Goal: Browse casually

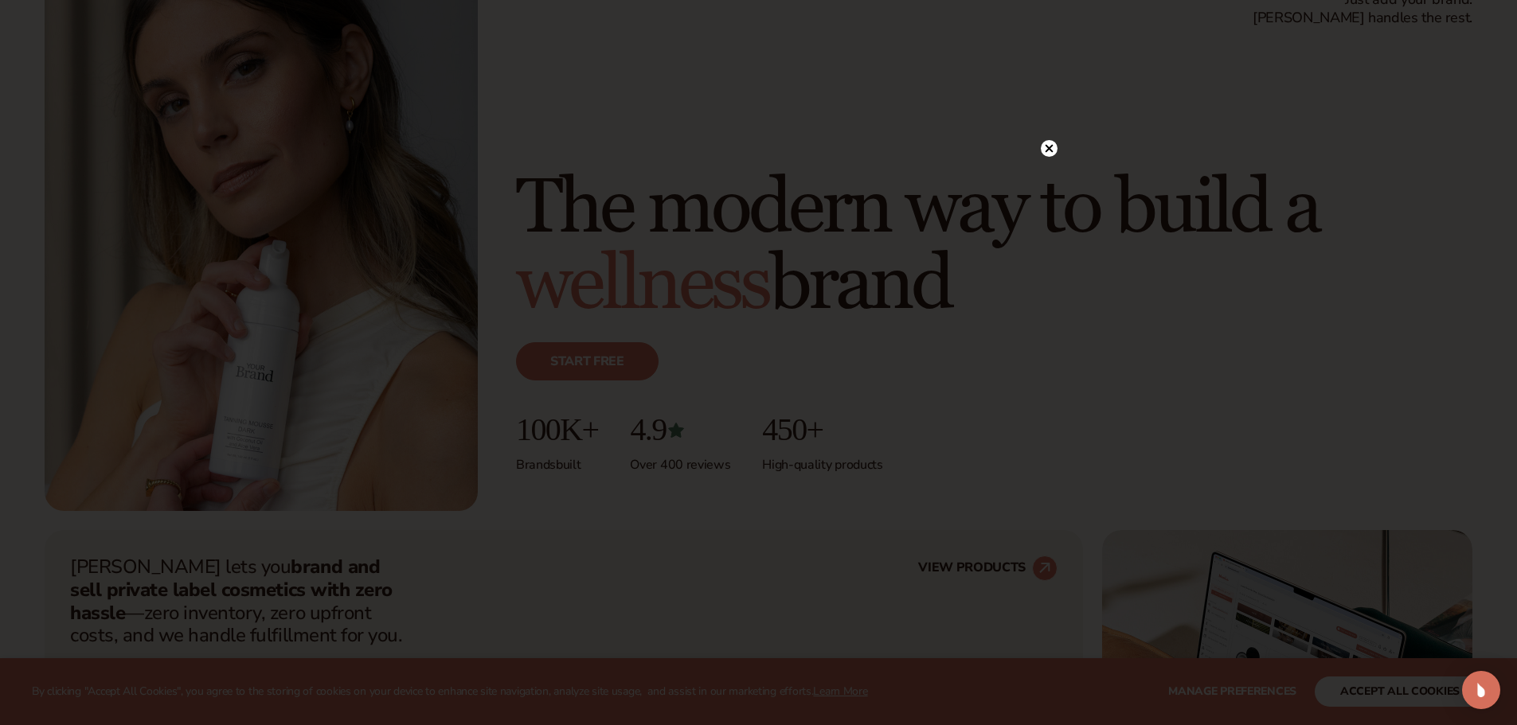
scroll to position [159, 0]
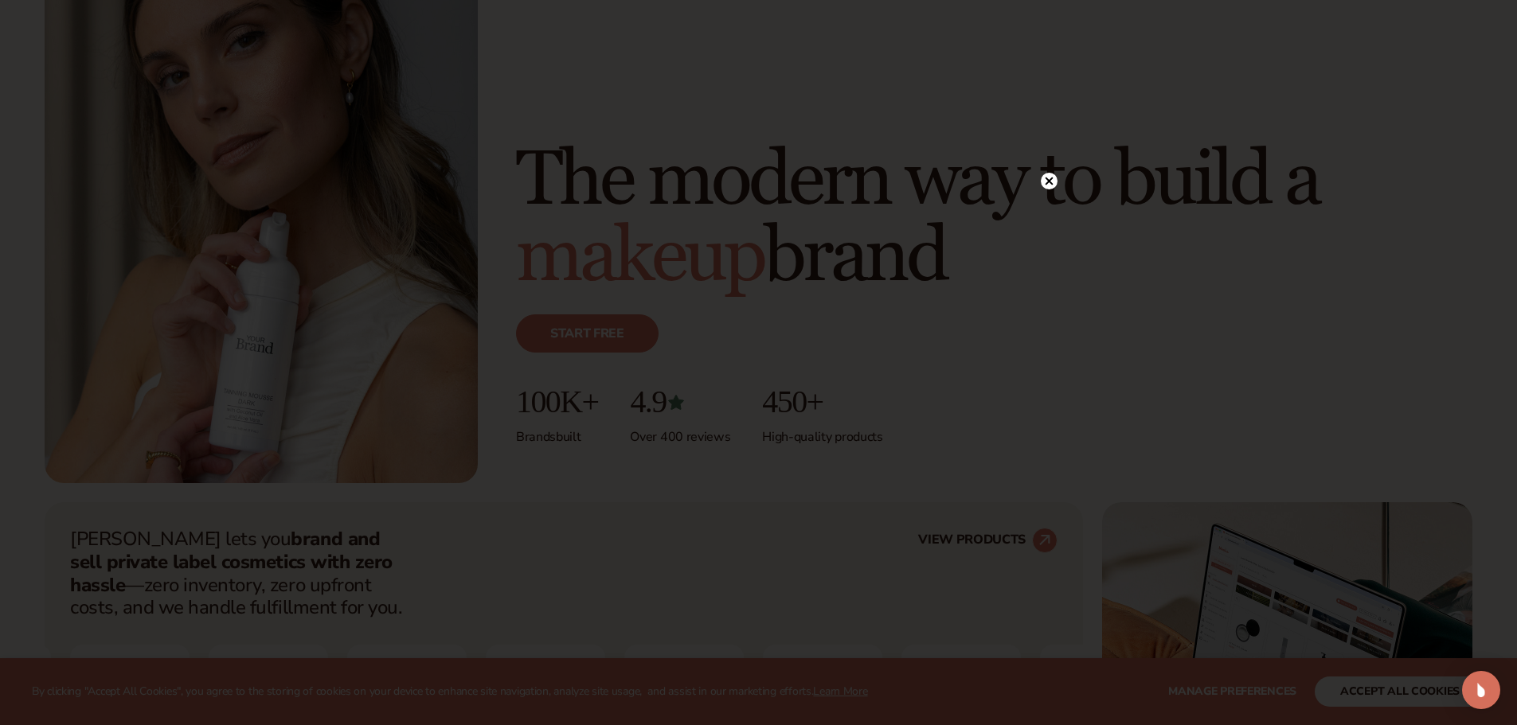
click at [1042, 180] on circle at bounding box center [1049, 181] width 17 height 17
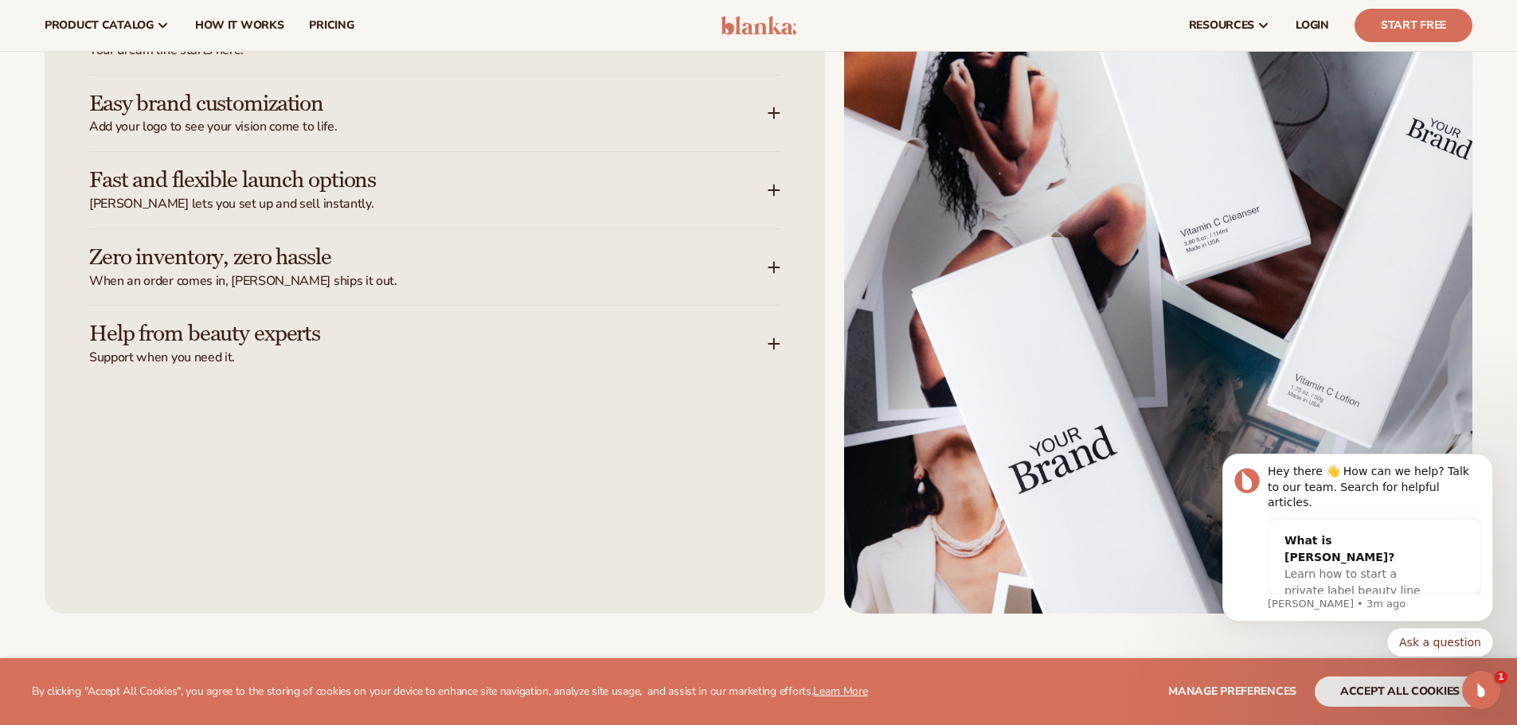
scroll to position [2230, 0]
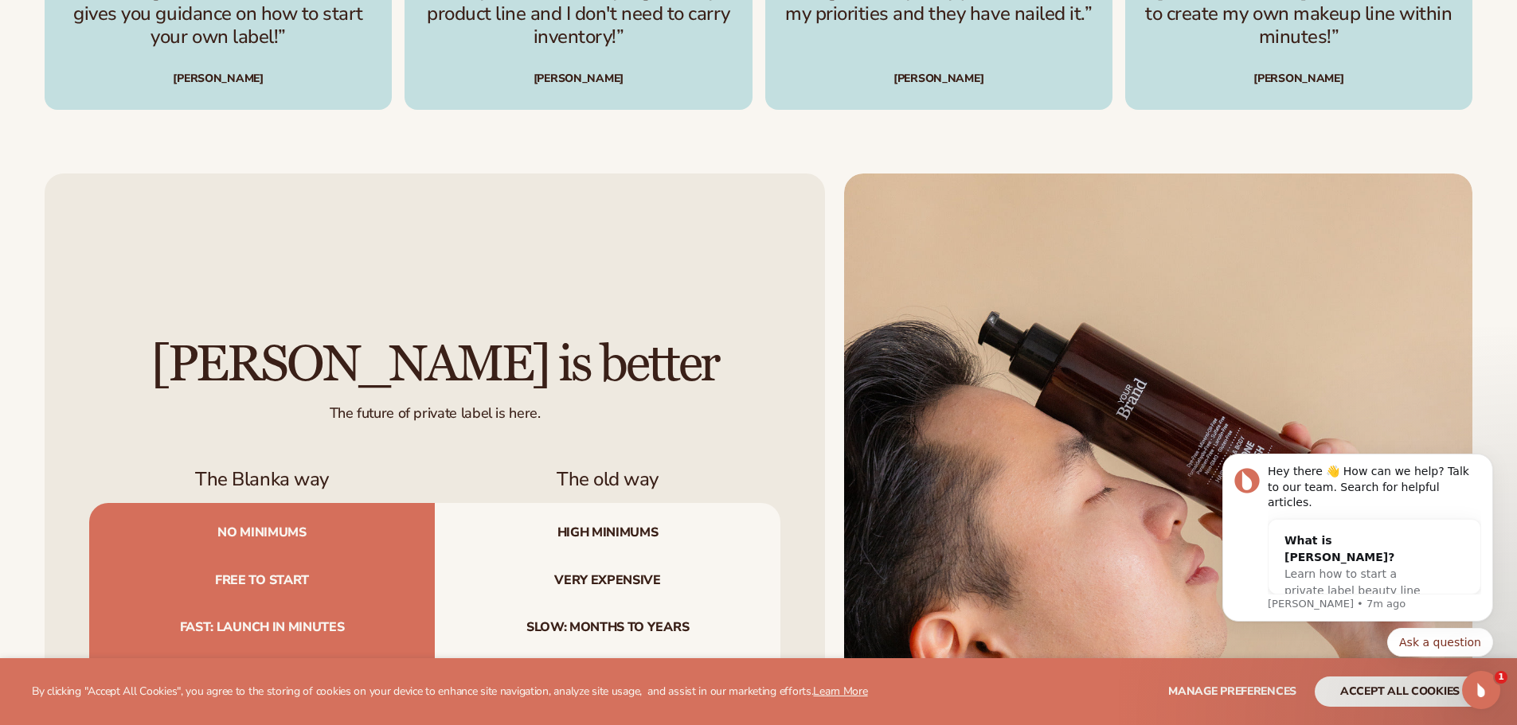
scroll to position [5255, 0]
